Goal: Information Seeking & Learning: Learn about a topic

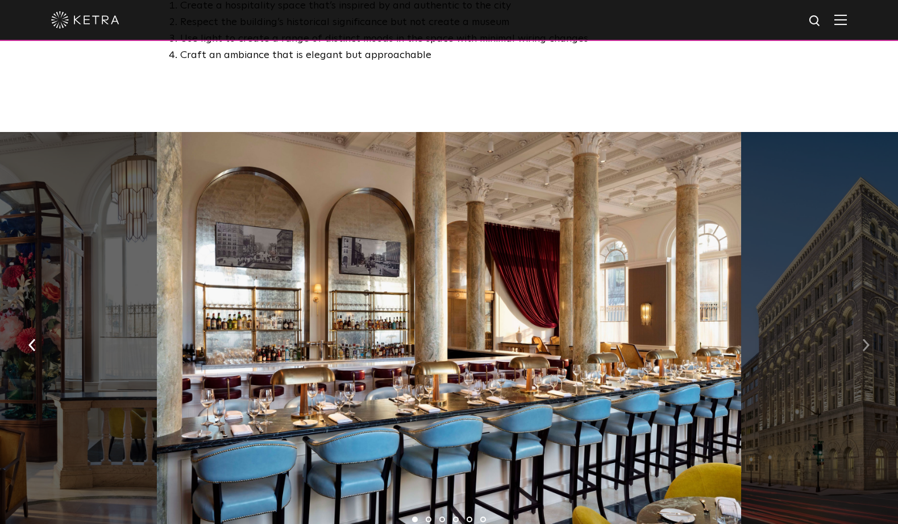
click at [864, 338] on img "button" at bounding box center [866, 344] width 7 height 13
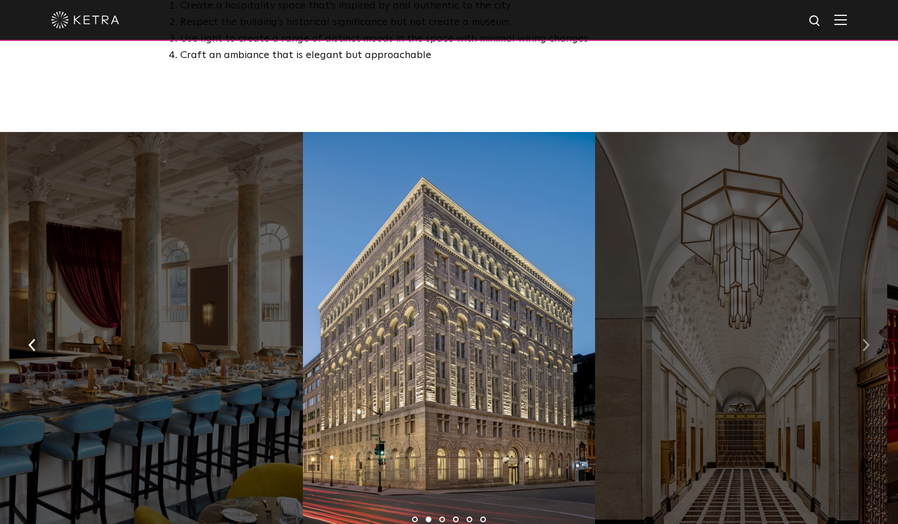
click at [864, 338] on img "button" at bounding box center [866, 344] width 7 height 13
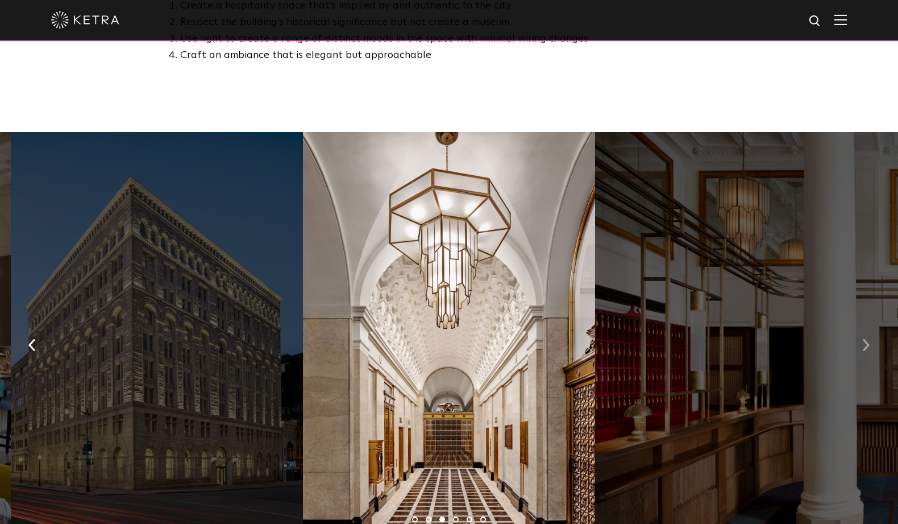
click at [864, 338] on img "button" at bounding box center [866, 344] width 7 height 13
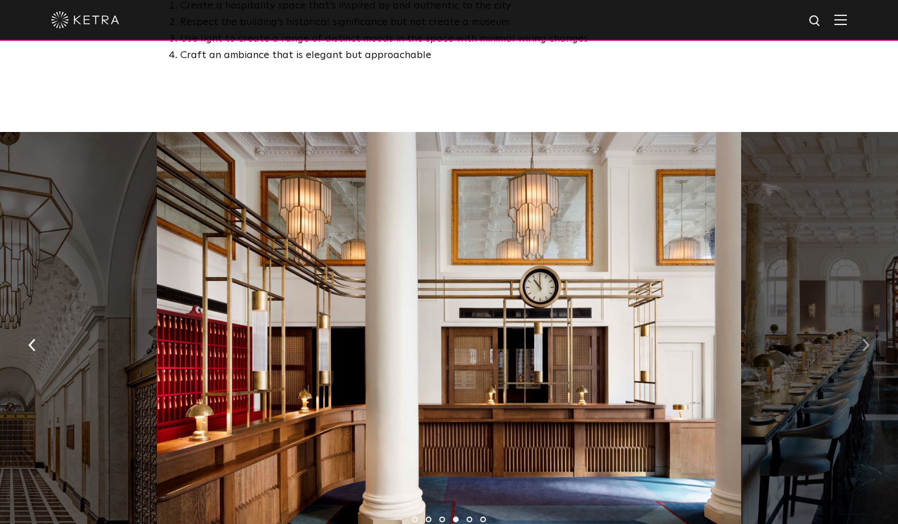
click at [864, 338] on img "button" at bounding box center [866, 344] width 7 height 13
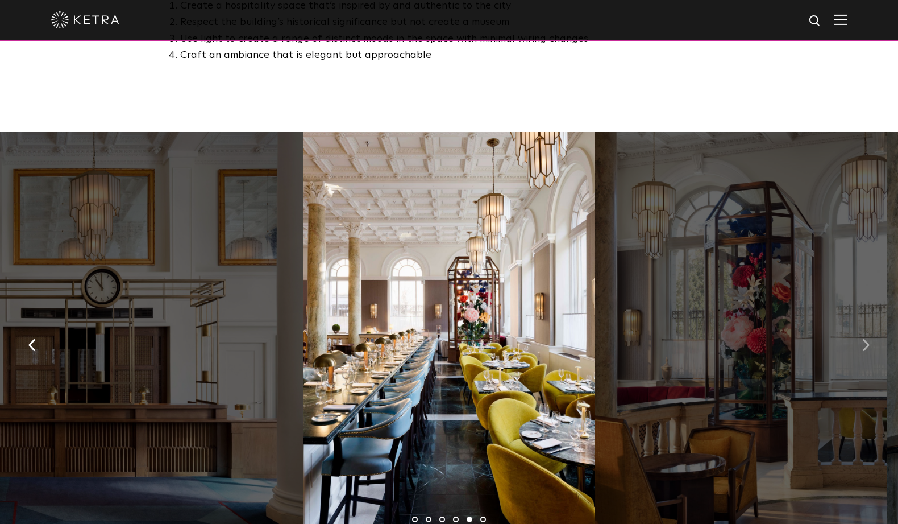
click at [864, 338] on img "button" at bounding box center [866, 344] width 7 height 13
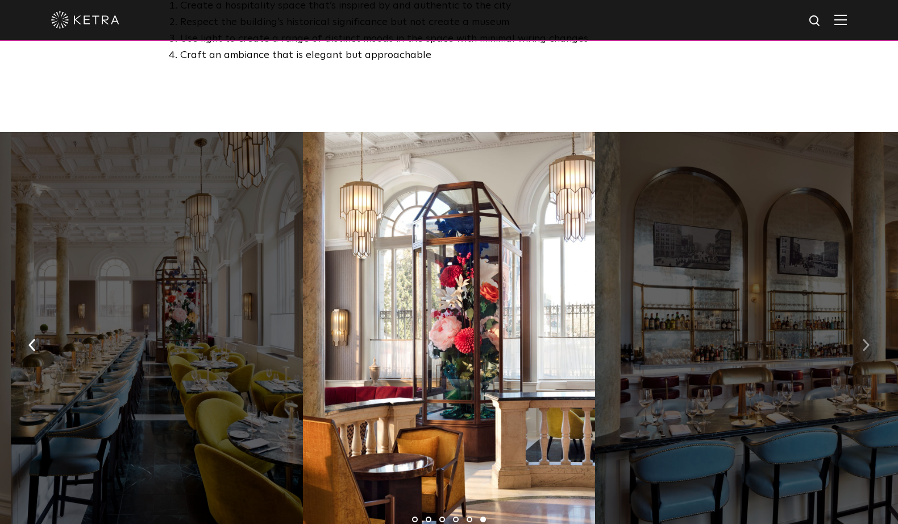
click at [864, 338] on img "button" at bounding box center [866, 344] width 7 height 13
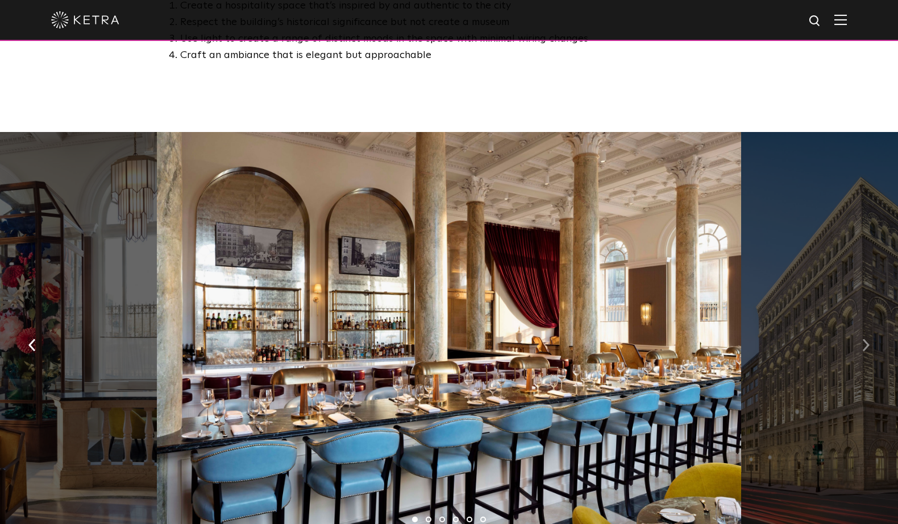
click at [864, 338] on img "button" at bounding box center [866, 344] width 7 height 13
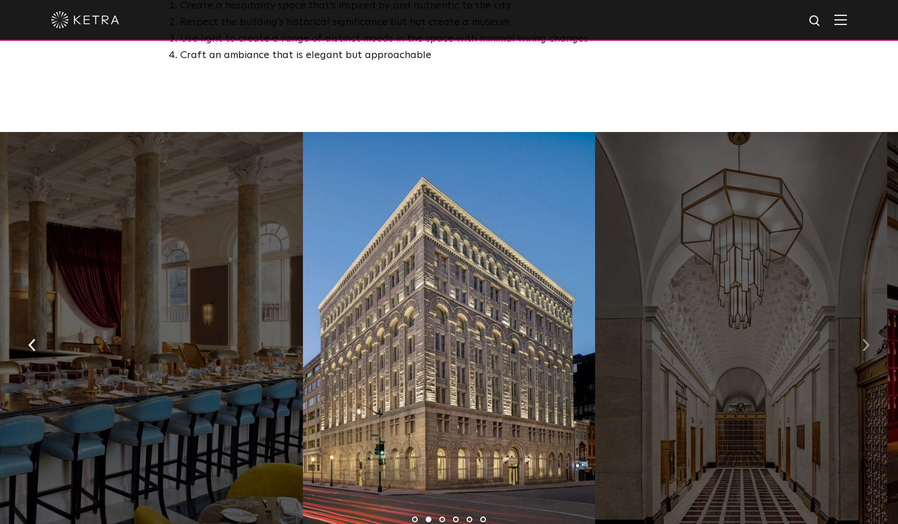
click at [864, 338] on img "button" at bounding box center [866, 344] width 7 height 13
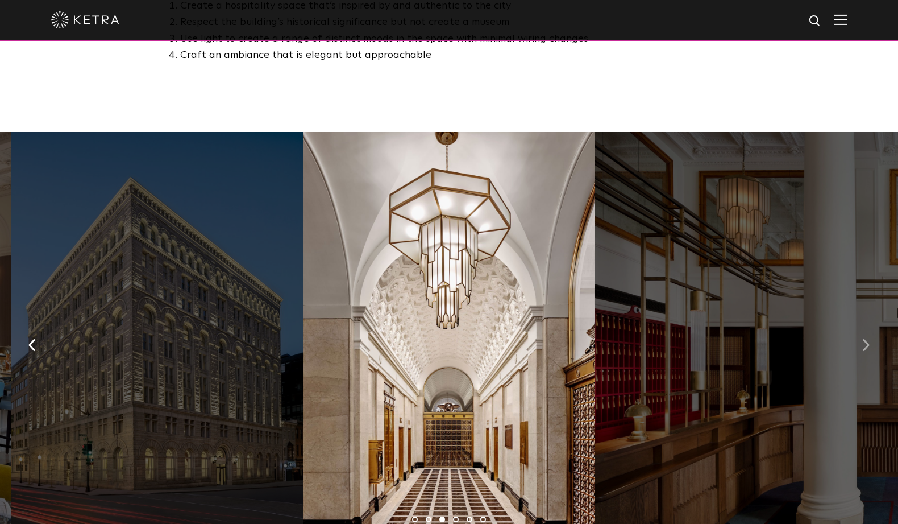
click at [864, 338] on img "button" at bounding box center [866, 344] width 7 height 13
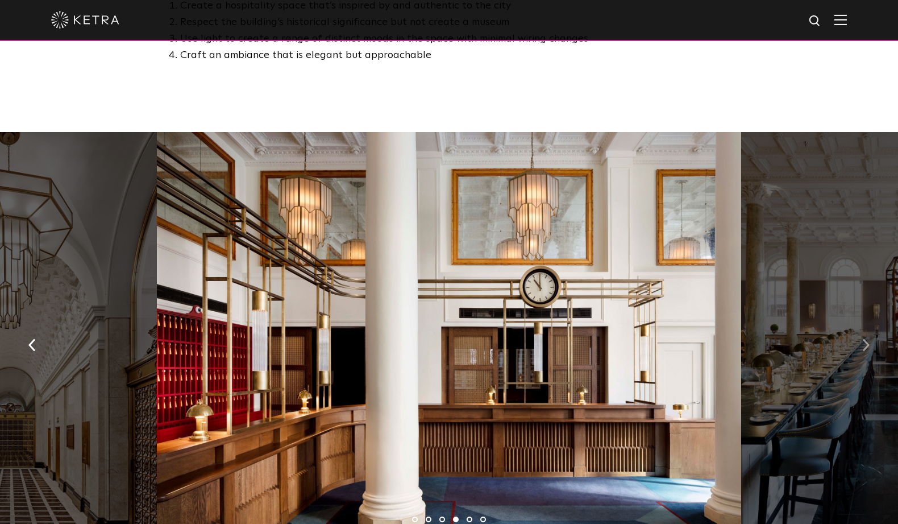
click at [864, 338] on img "button" at bounding box center [866, 344] width 7 height 13
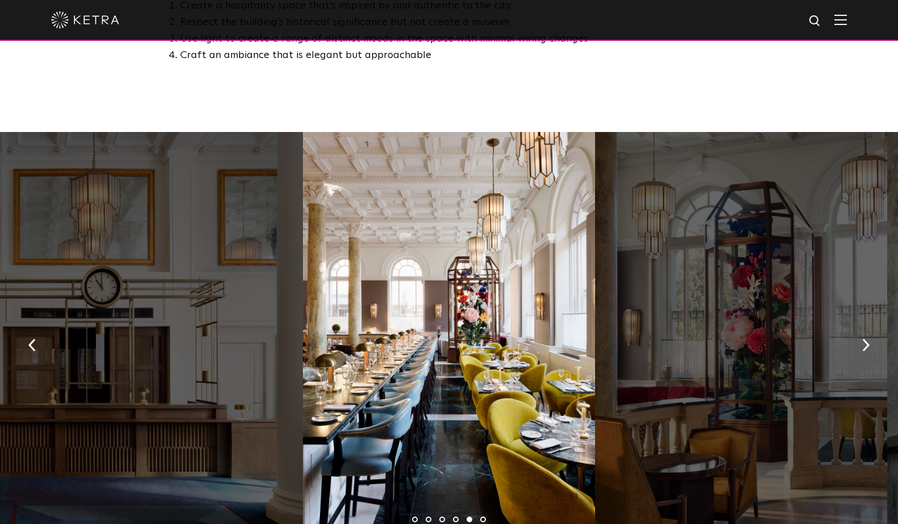
click at [846, 24] on img at bounding box center [841, 19] width 13 height 11
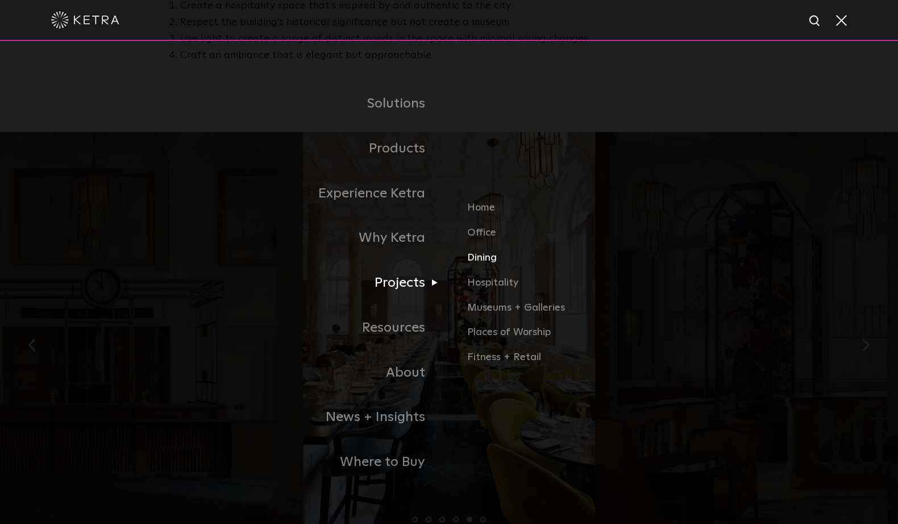
click at [480, 256] on link "Dining" at bounding box center [600, 262] width 266 height 25
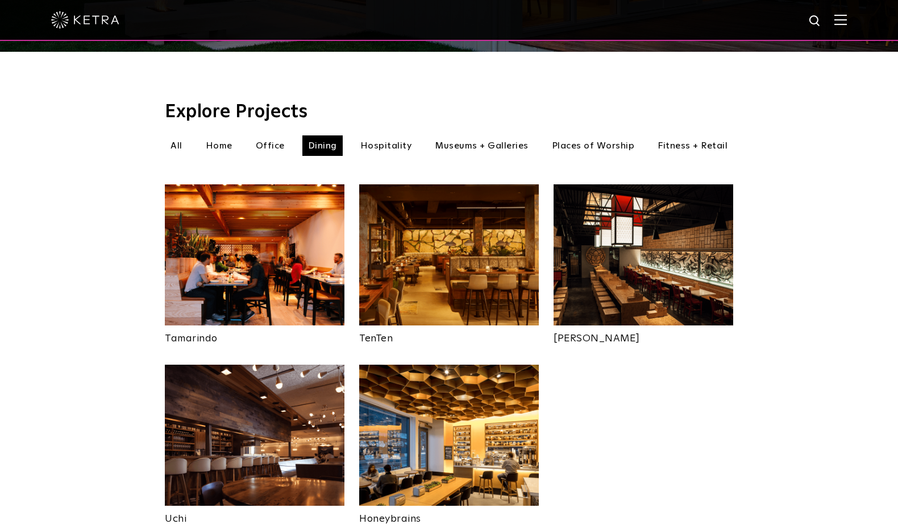
scroll to position [324, 0]
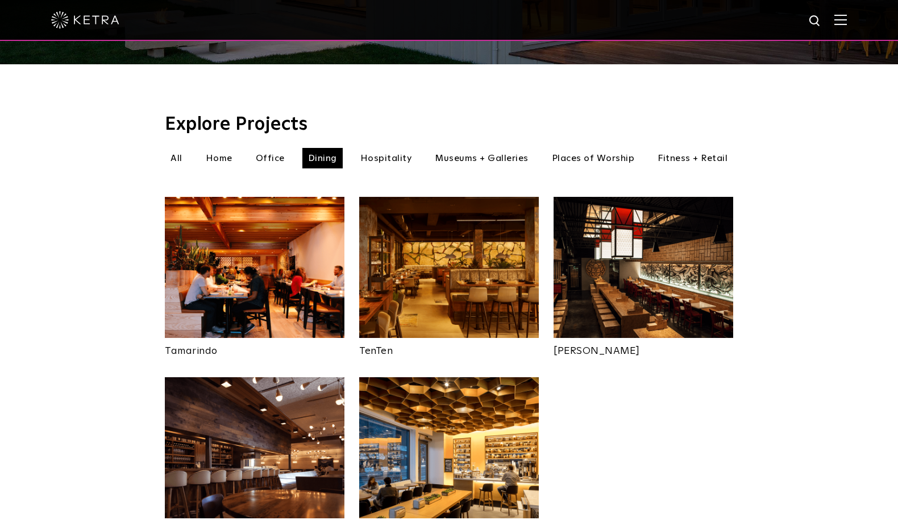
click at [267, 148] on li "Office" at bounding box center [270, 158] width 40 height 20
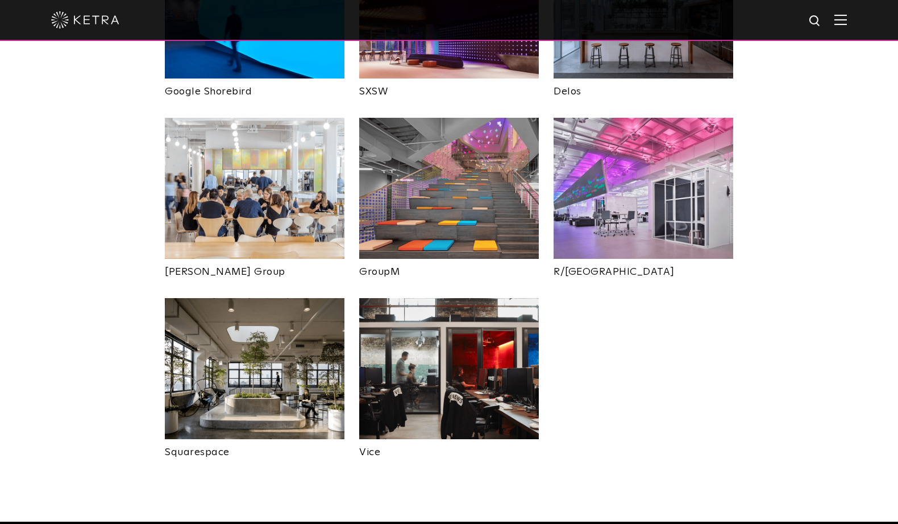
scroll to position [593, 0]
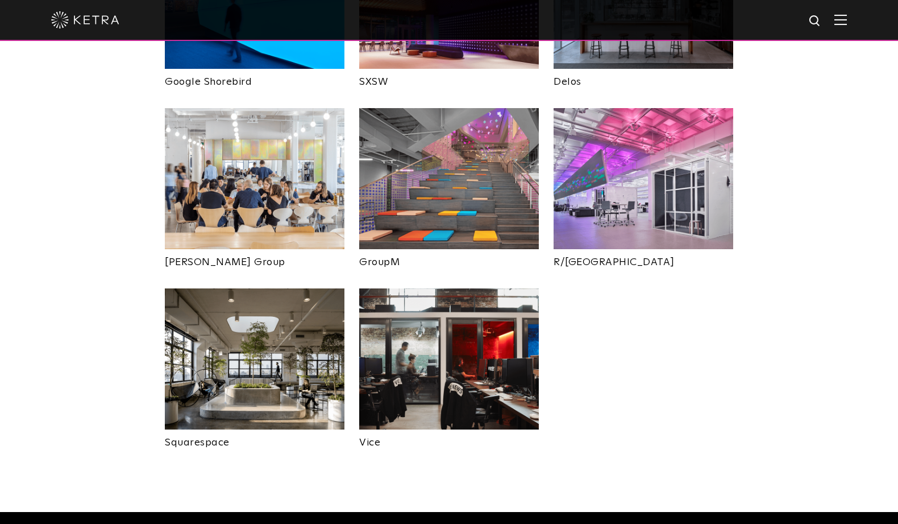
click at [488, 169] on img at bounding box center [449, 178] width 180 height 141
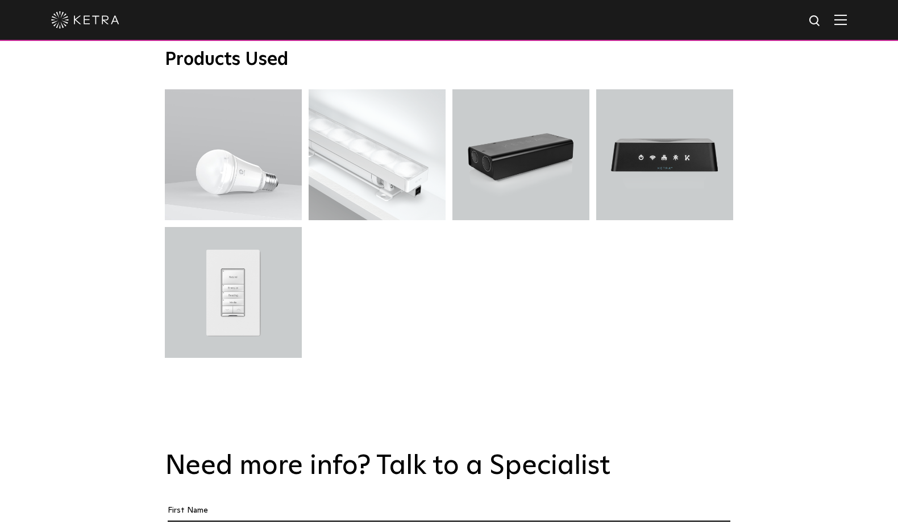
scroll to position [1853, 0]
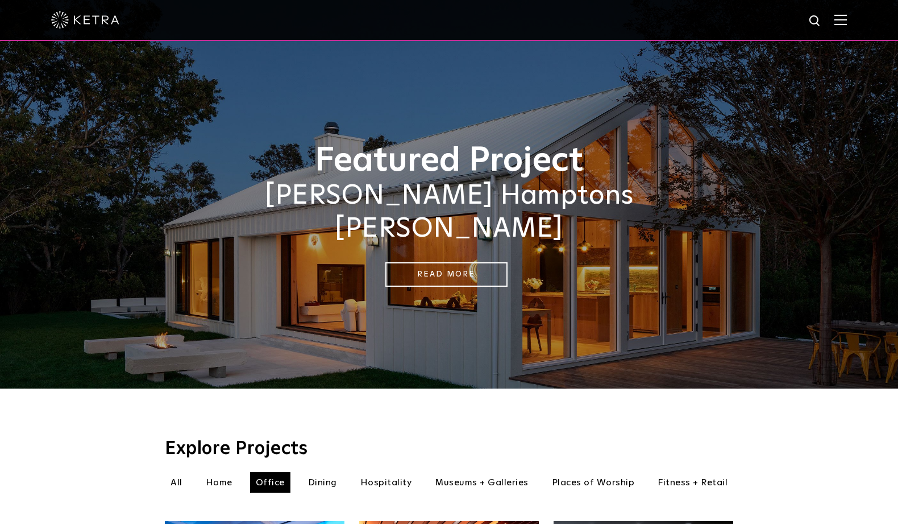
click at [214, 472] on li "Home" at bounding box center [219, 482] width 38 height 20
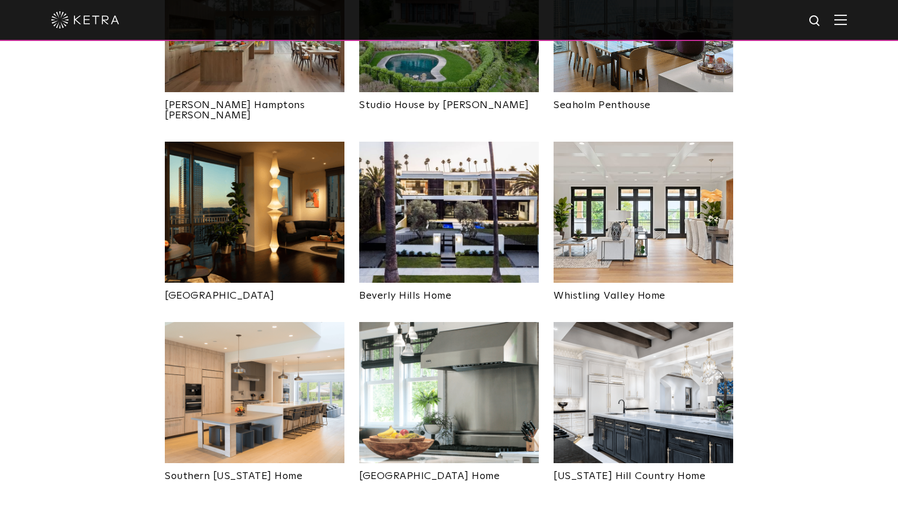
scroll to position [571, 0]
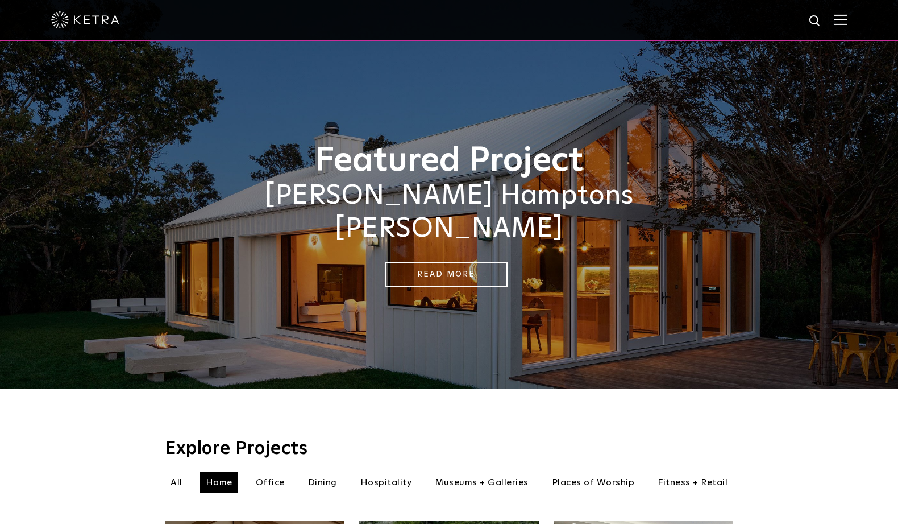
scroll to position [324, 0]
